Goal: Task Accomplishment & Management: Use online tool/utility

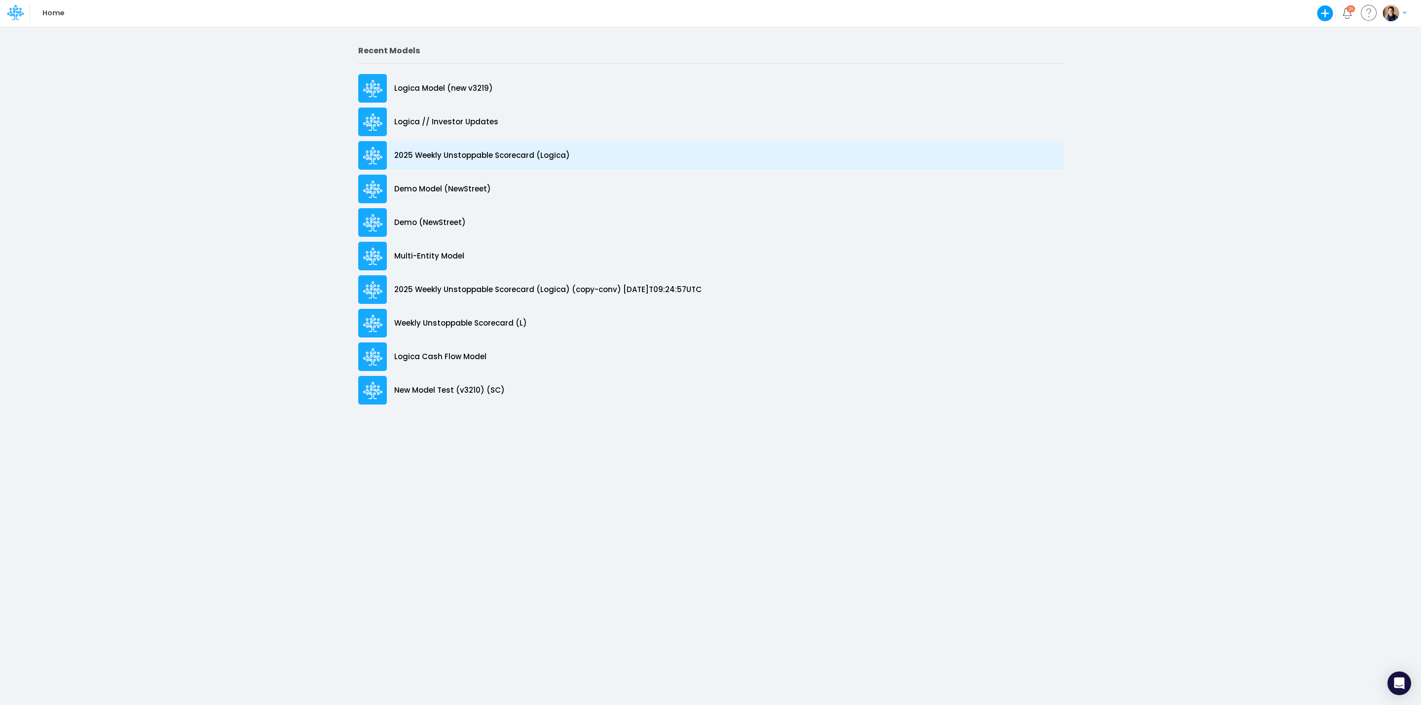
click at [539, 152] on p "2025 Weekly Unstoppable Scorecard (Logica)" at bounding box center [482, 155] width 176 height 11
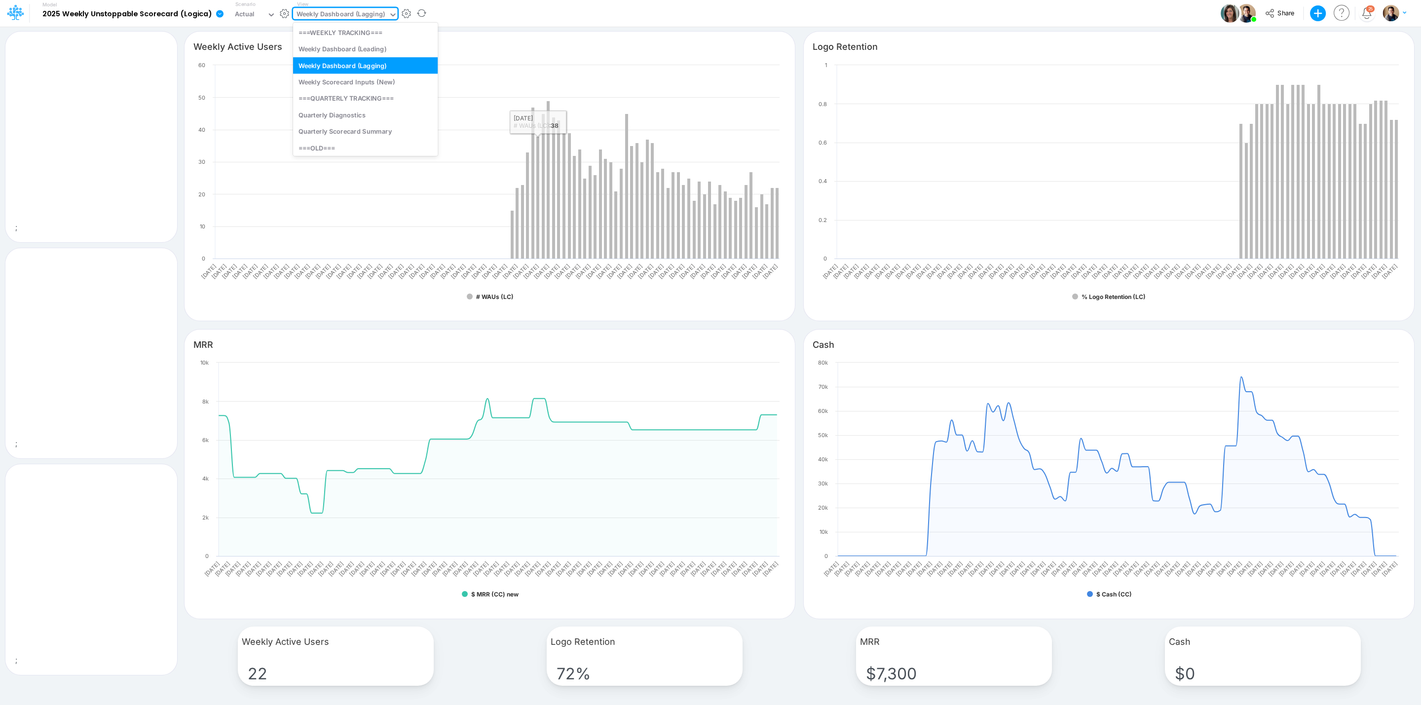
click at [329, 11] on div "Weekly Dashboard (Lagging)" at bounding box center [341, 14] width 88 height 11
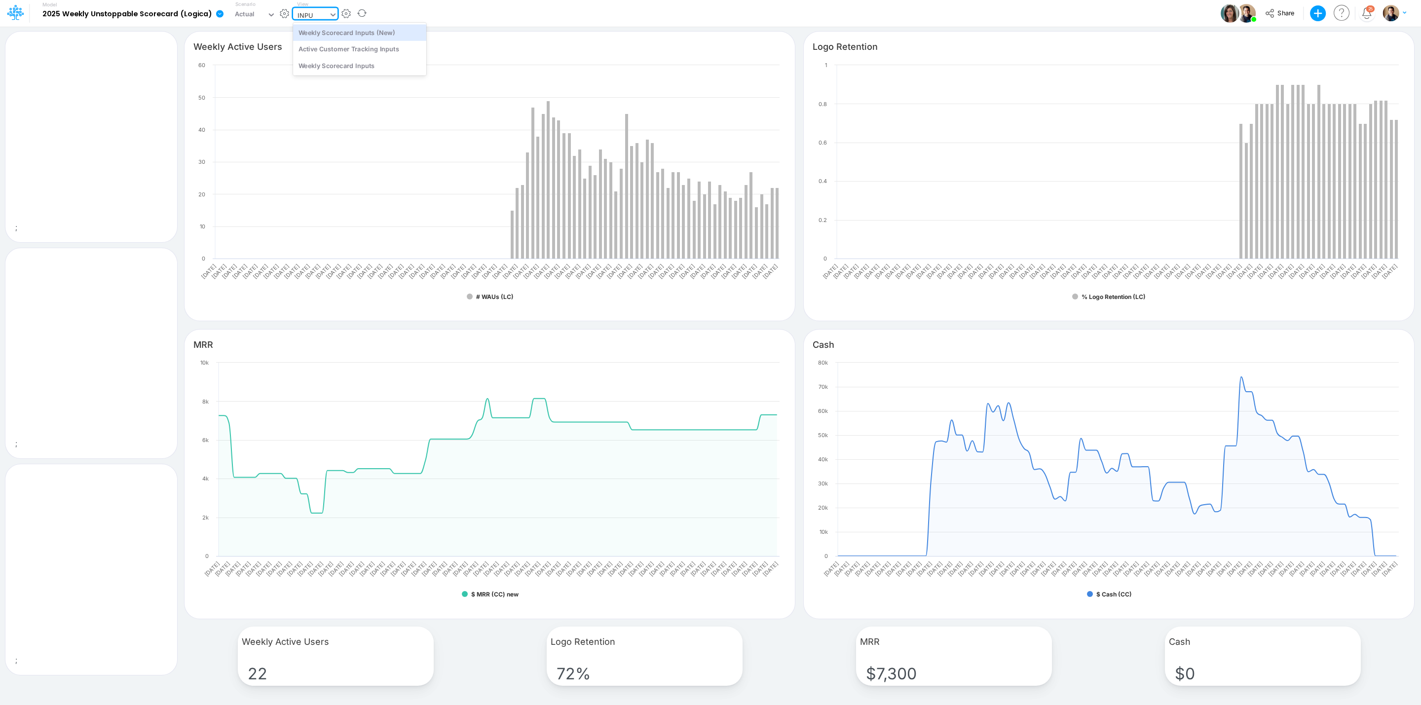
type input "INPUT"
click at [360, 31] on div "Weekly Scorecard Inputs (New)" at bounding box center [359, 32] width 133 height 16
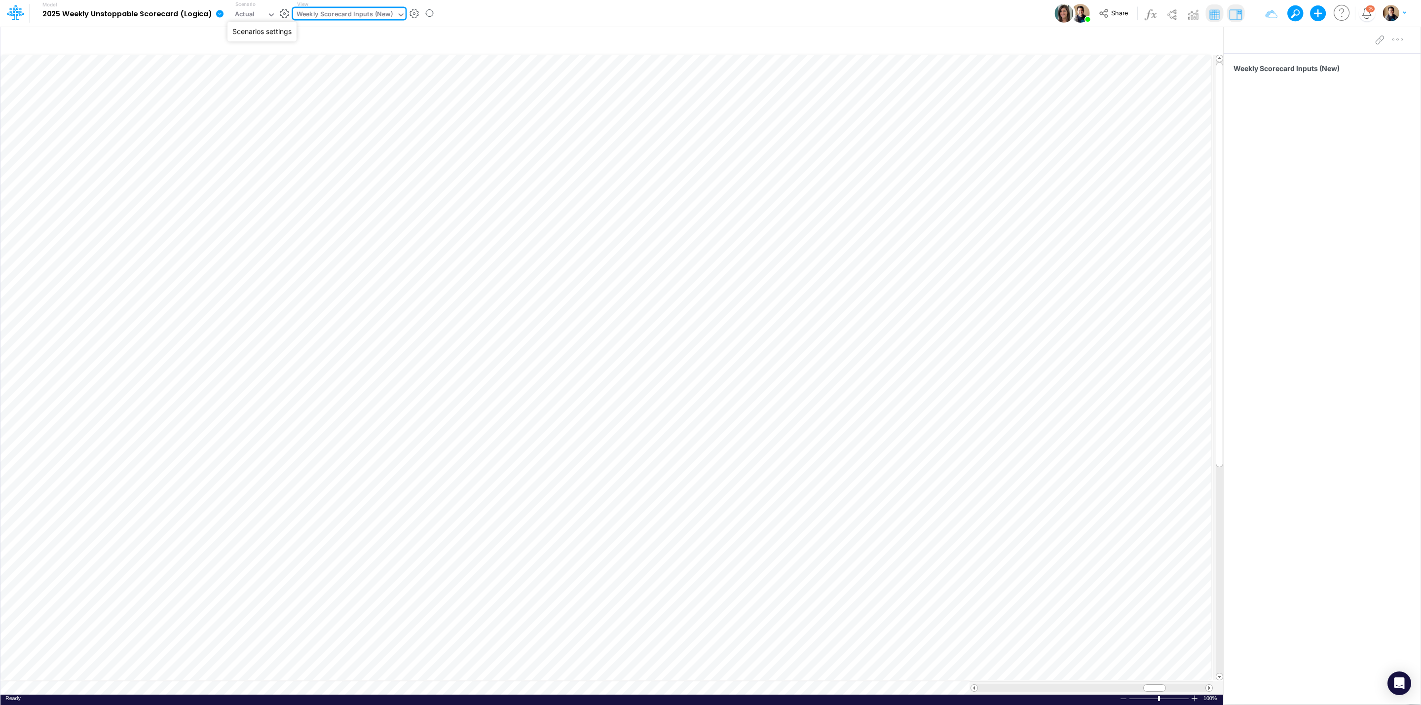
click at [279, 12] on button "button" at bounding box center [284, 13] width 10 height 10
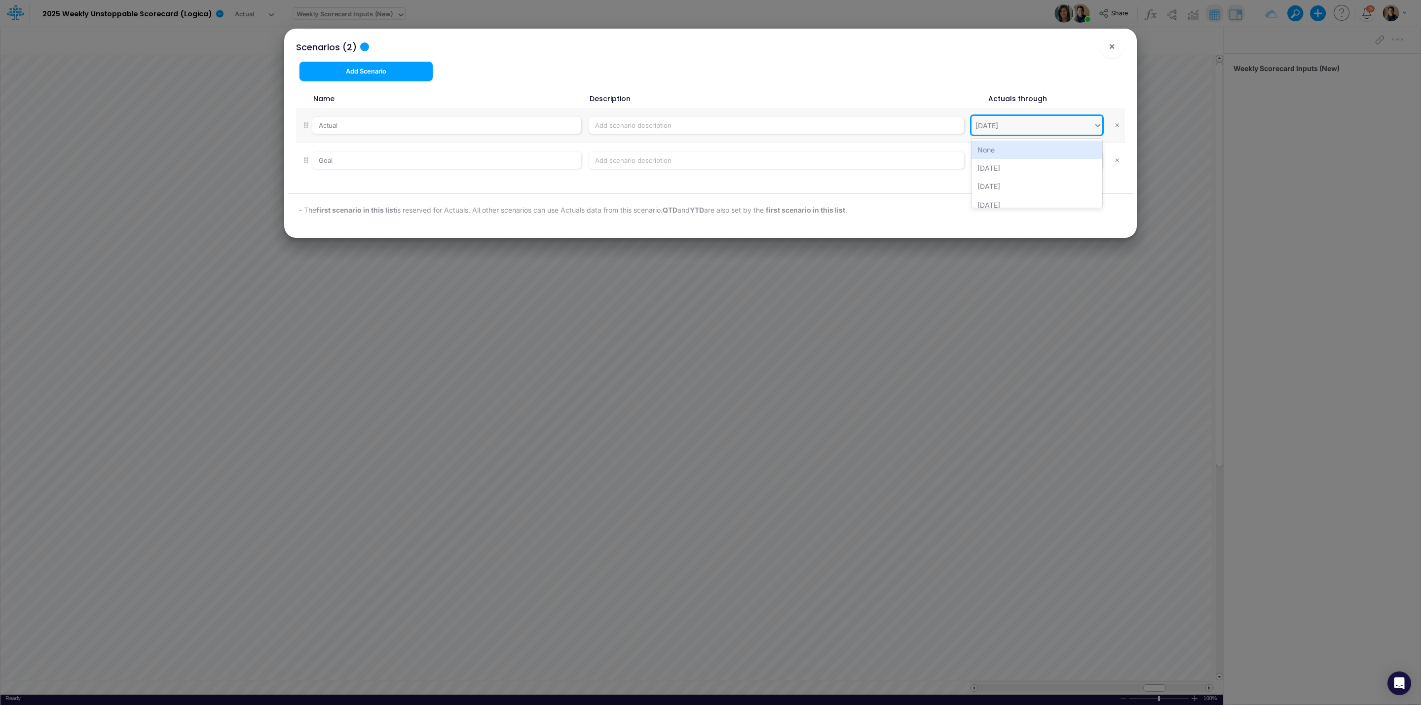
click at [998, 126] on div "07/27/25" at bounding box center [987, 125] width 23 height 10
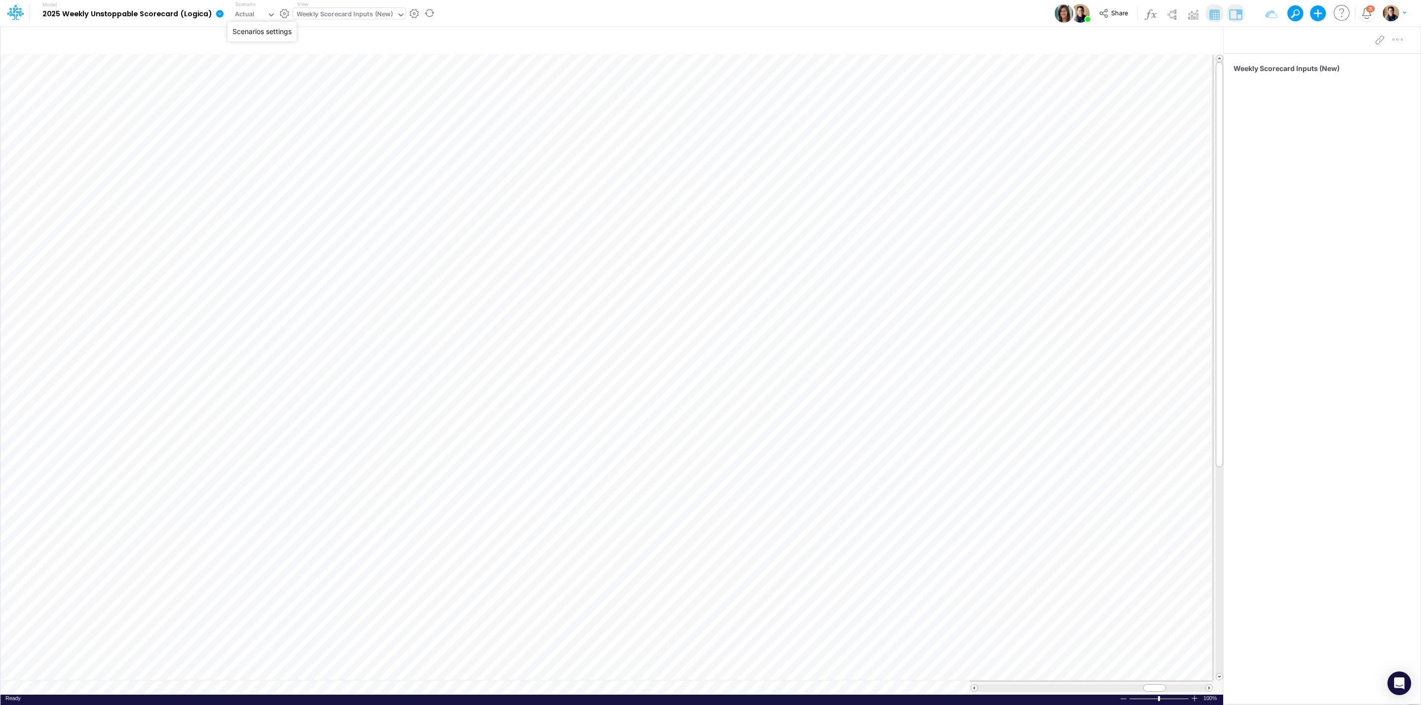
click at [286, 8] on button "button" at bounding box center [284, 13] width 10 height 10
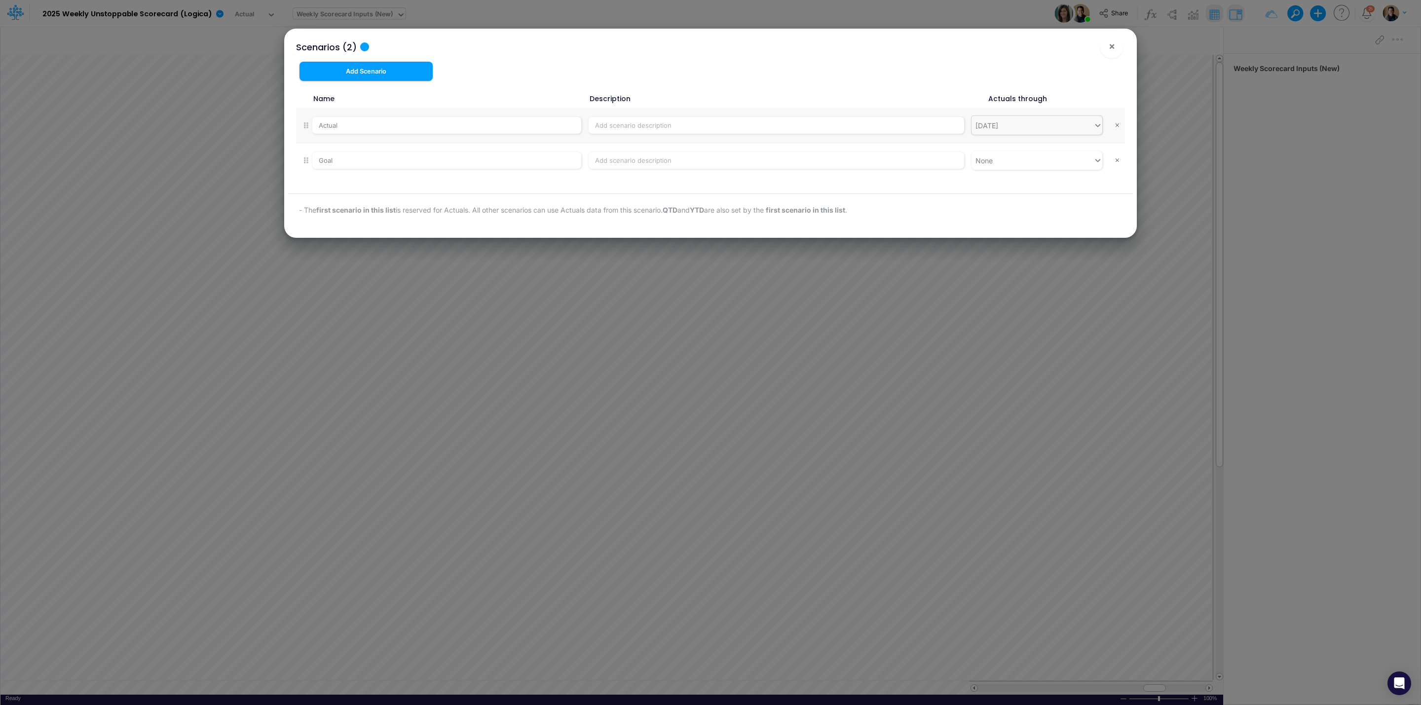
click at [1029, 126] on div "07/27/25" at bounding box center [1033, 125] width 122 height 16
type input "08/10"
click at [1038, 148] on div "08/10/25" at bounding box center [1037, 150] width 131 height 18
click at [1111, 47] on span "×" at bounding box center [1112, 46] width 6 height 12
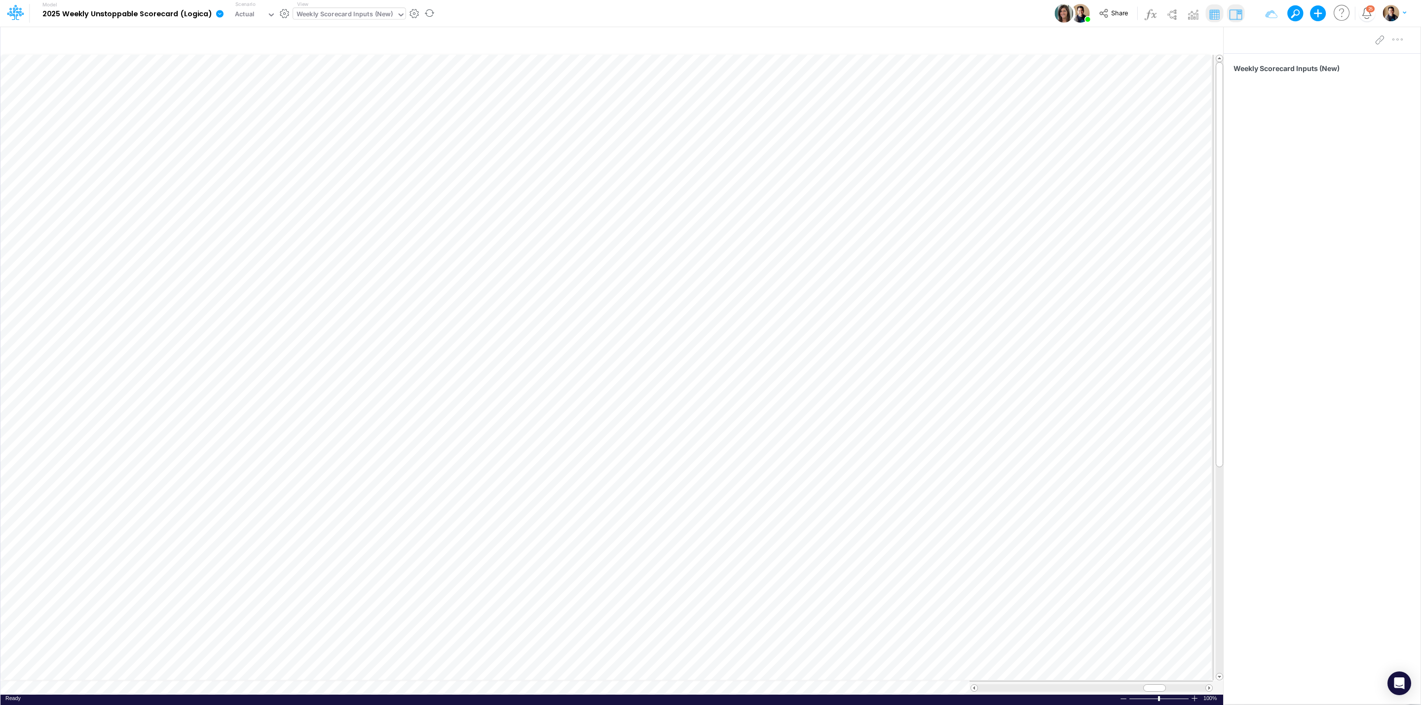
click at [220, 15] on icon at bounding box center [219, 13] width 7 height 7
click at [285, 101] on button "View change history" at bounding box center [270, 102] width 106 height 15
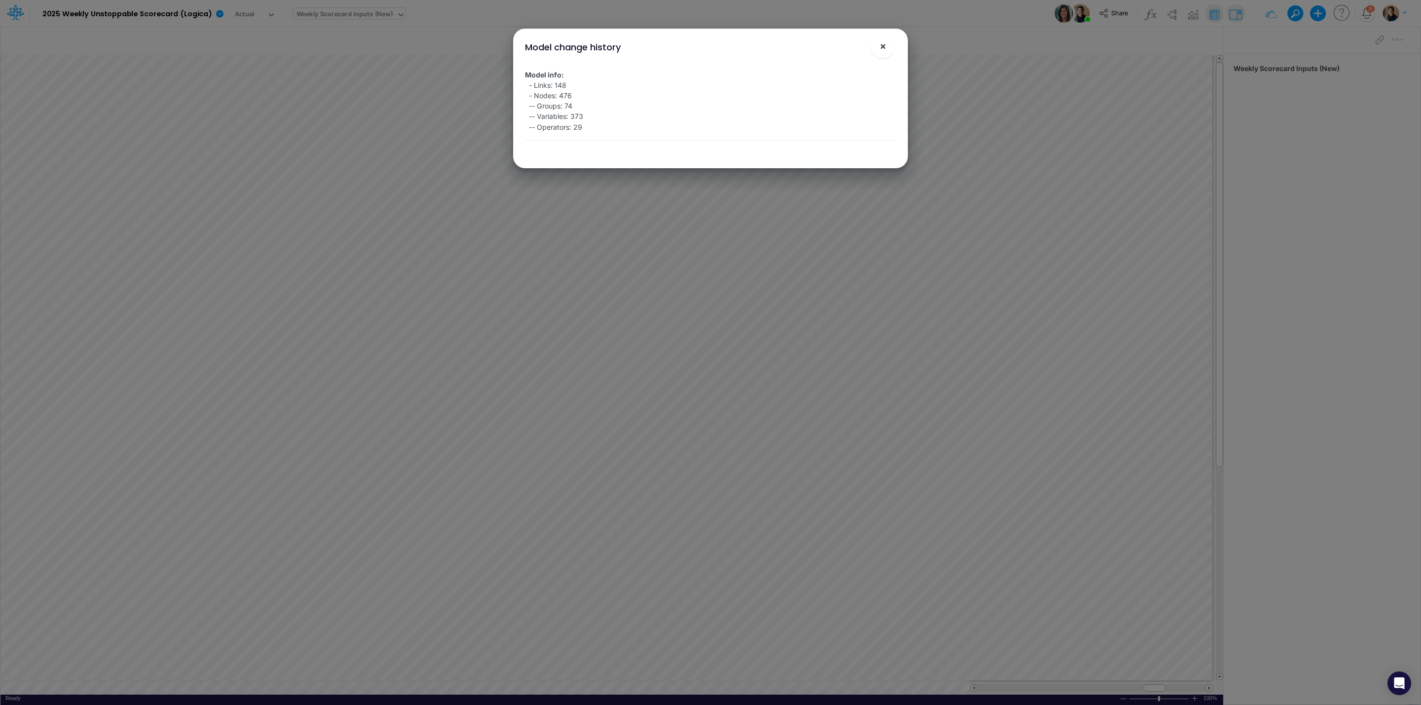
click at [885, 44] on span "×" at bounding box center [883, 46] width 6 height 12
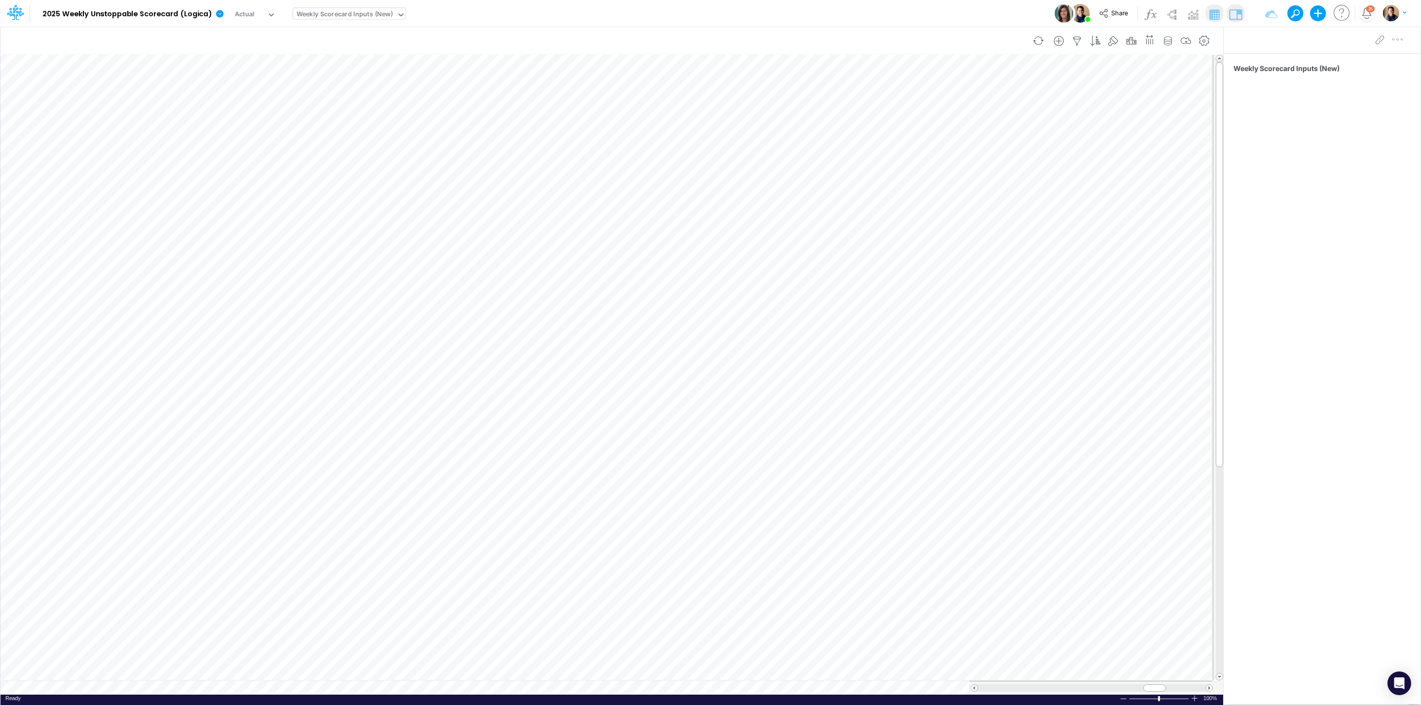
scroll to position [0, 0]
click at [961, 7] on div "Model 2025 Weekly Unstoppable Scorecard (Logica) Edit model settings Duplicate …" at bounding box center [710, 13] width 1279 height 27
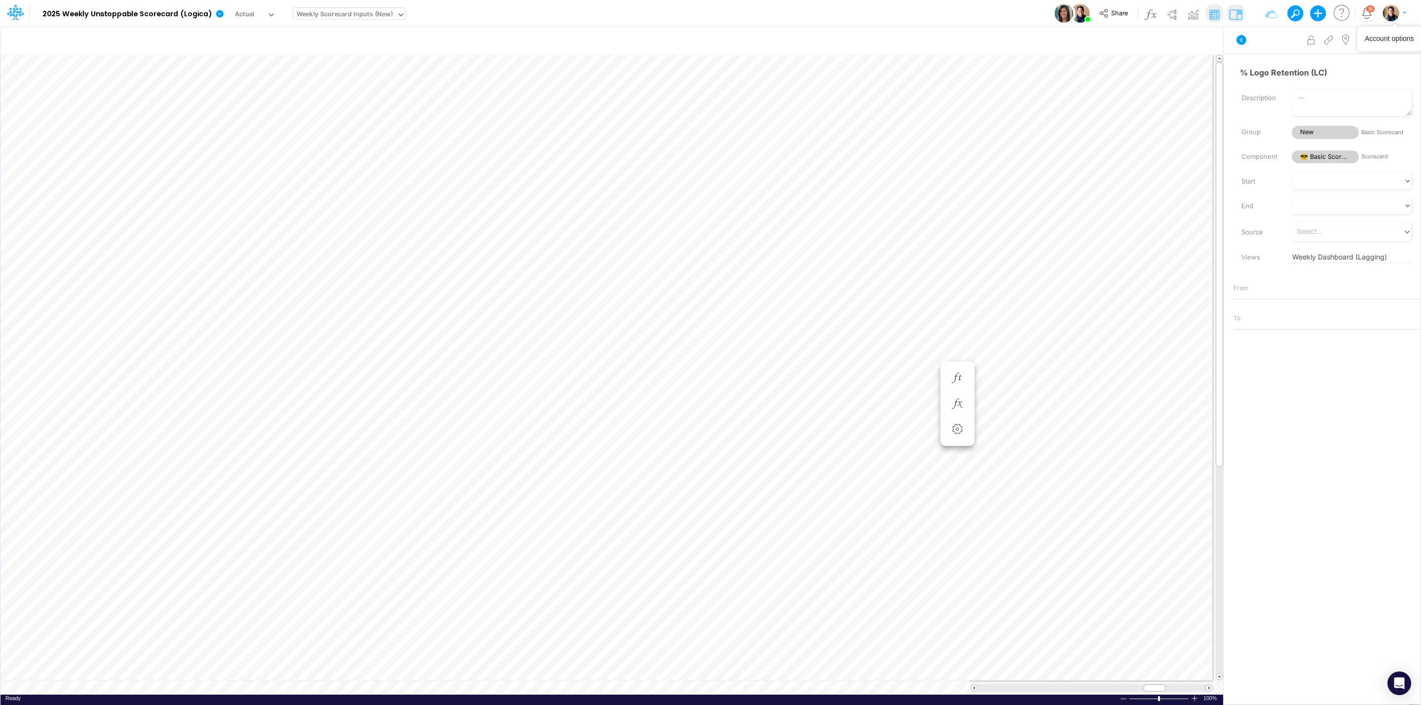
click at [1392, 9] on img "button" at bounding box center [1391, 13] width 16 height 16
click at [1346, 58] on button "Log out" at bounding box center [1355, 57] width 106 height 15
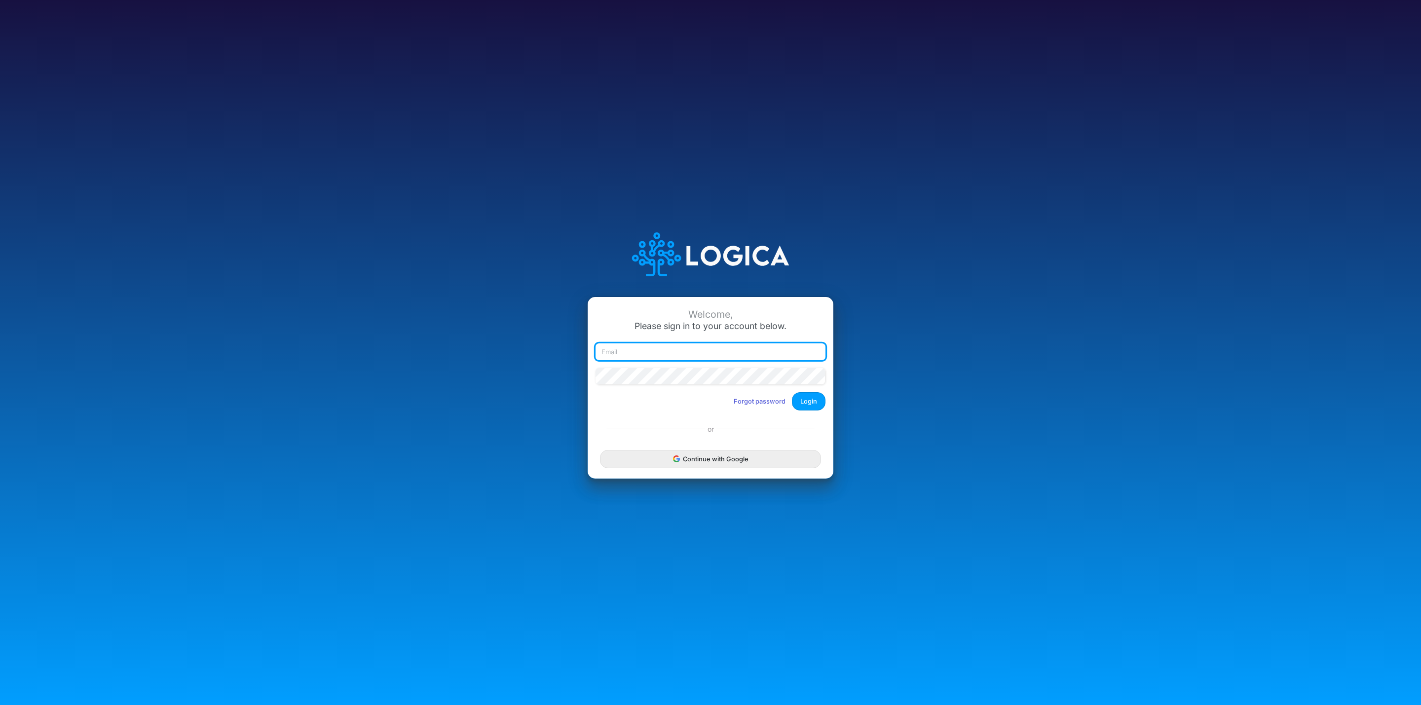
type input "leandro.castro+hc@logica.cloud"
click at [647, 353] on input "leandro.castro+dm@logica.cloud" at bounding box center [711, 352] width 230 height 17
click at [652, 351] on input "leandro.castro+dm@logica.cloud" at bounding box center [711, 352] width 230 height 17
type input "leandro.castro+rp@logica.cloud"
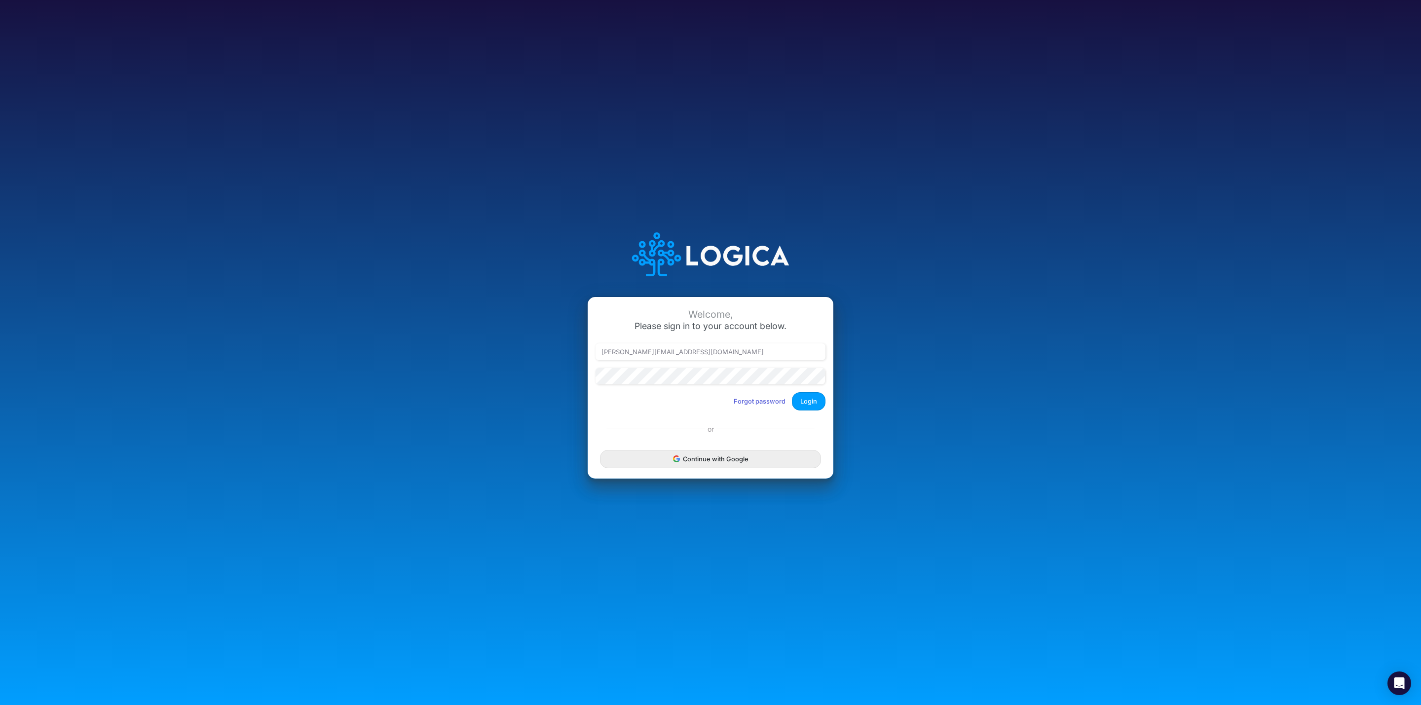
click at [1042, 317] on div "Welcome, Please sign in to your account below. leandro.castro+rp@logica.cloud F…" at bounding box center [711, 352] width 948 height 281
click at [800, 409] on button "Login" at bounding box center [809, 401] width 34 height 18
